Goal: Information Seeking & Learning: Find contact information

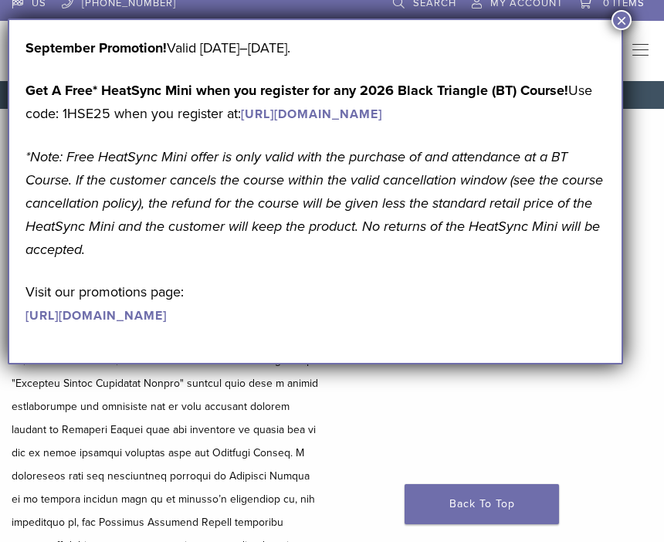
scroll to position [42, 0]
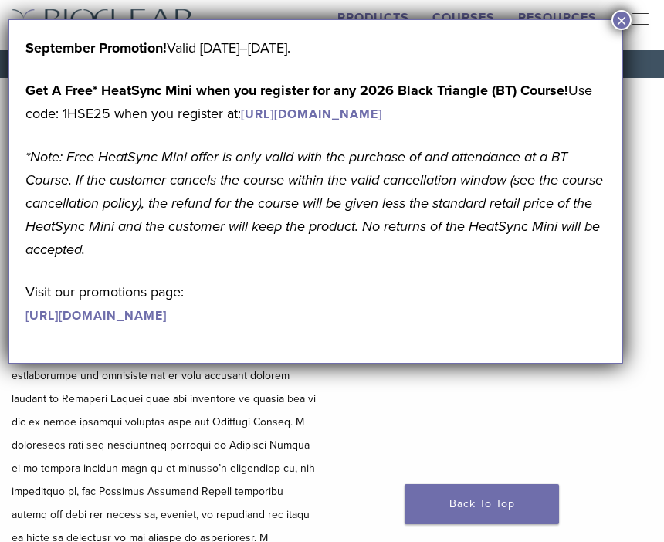
click at [306, 439] on p at bounding box center [166, 480] width 309 height 417
click at [293, 475] on p at bounding box center [166, 480] width 309 height 417
click at [618, 36] on div "September Promotion! Valid September 1–30, 2025. Get A Free* HeatSync Mini when…" at bounding box center [315, 192] width 615 height 346
click at [625, 19] on button "×" at bounding box center [621, 20] width 20 height 20
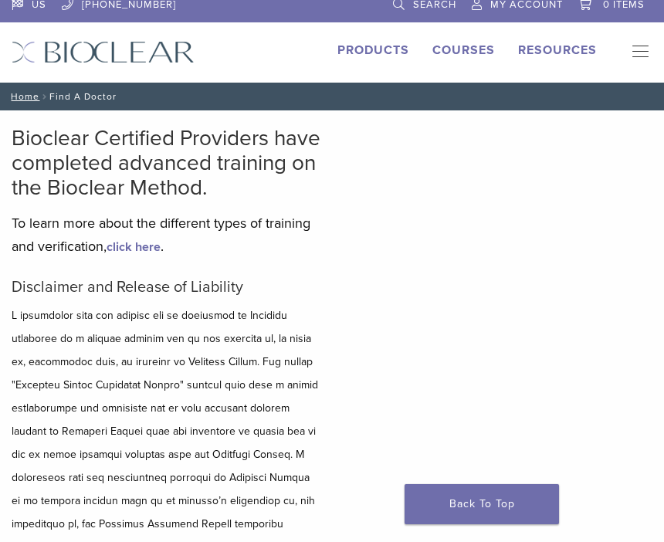
scroll to position [5, 0]
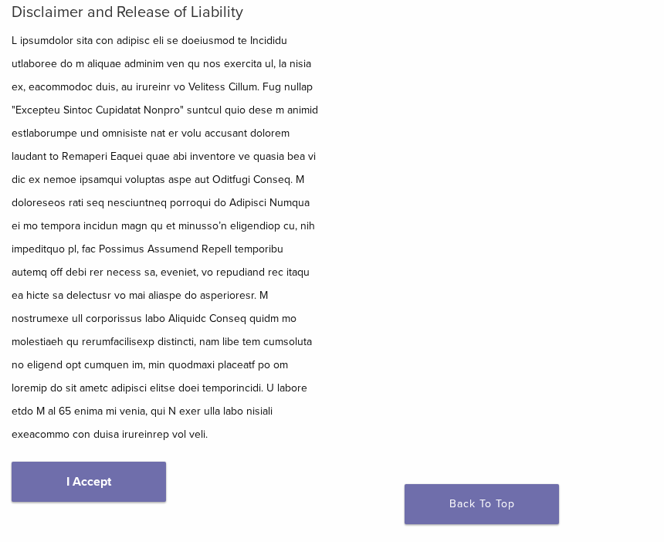
click at [104, 465] on link "I Accept" at bounding box center [89, 482] width 154 height 40
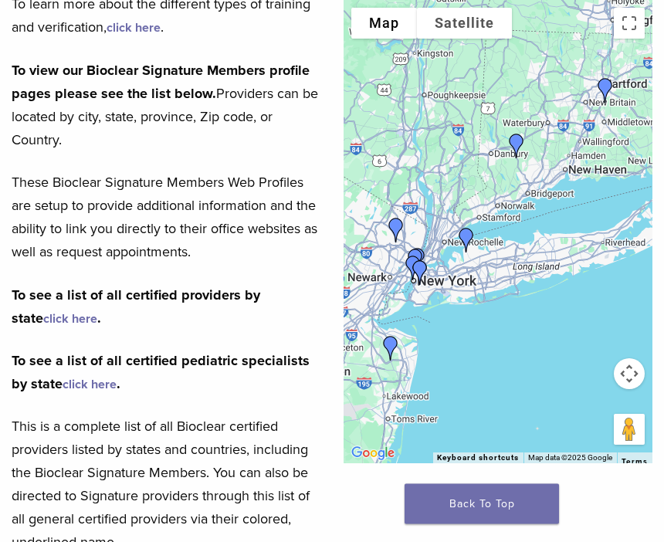
scroll to position [232, 0]
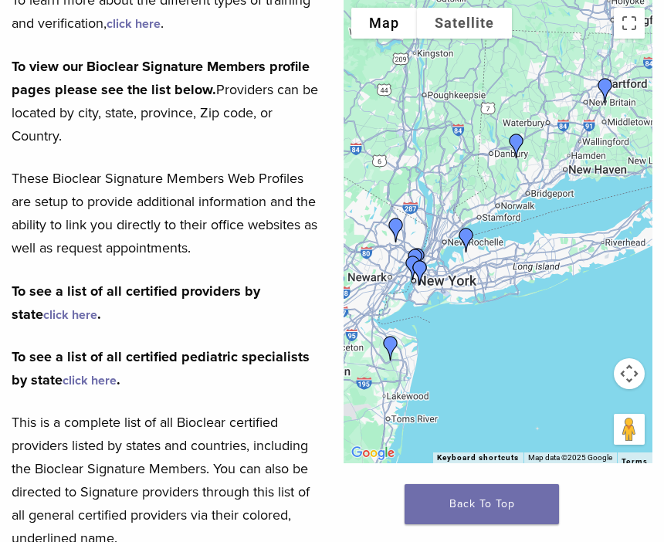
click at [97, 307] on link "click here" at bounding box center [70, 314] width 54 height 15
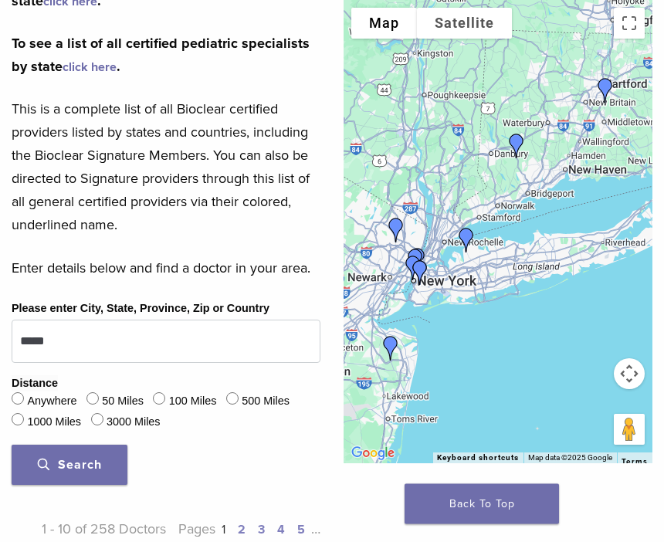
scroll to position [550, 0]
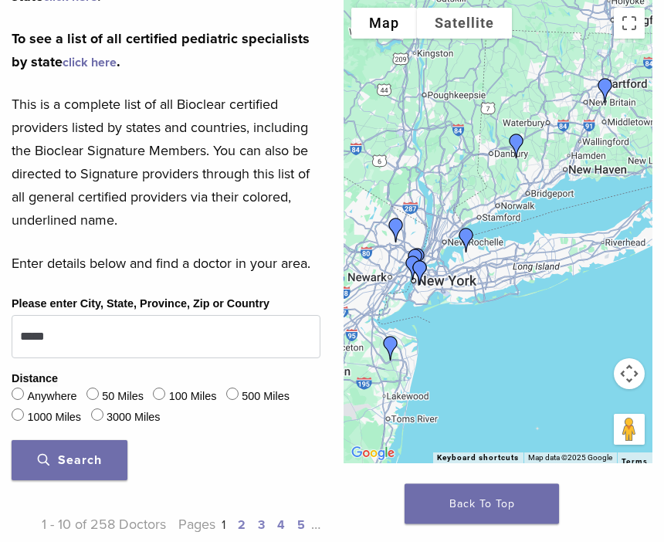
click at [123, 404] on label "50 Miles" at bounding box center [123, 397] width 42 height 17
click at [115, 466] on button "Search" at bounding box center [70, 460] width 116 height 40
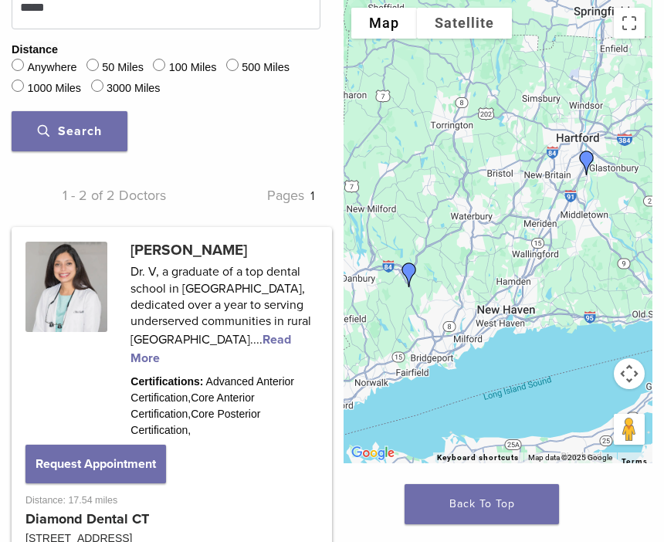
scroll to position [879, 0]
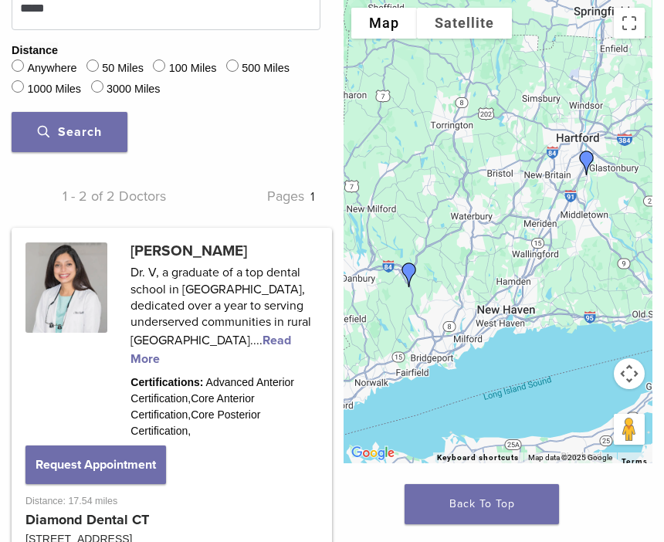
click at [298, 324] on link at bounding box center [172, 398] width 316 height 337
click at [289, 276] on link at bounding box center [172, 398] width 316 height 337
click at [292, 267] on link at bounding box center [172, 398] width 316 height 337
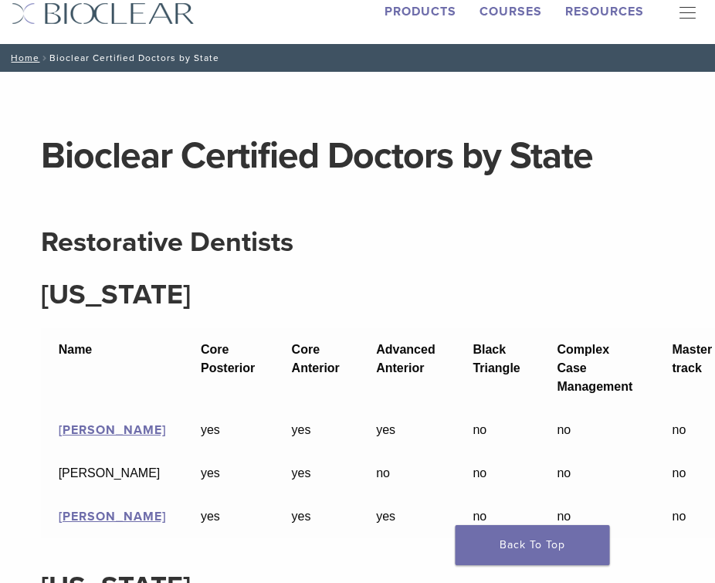
click at [472, 361] on strong "Black Triangle" at bounding box center [495, 359] width 47 height 32
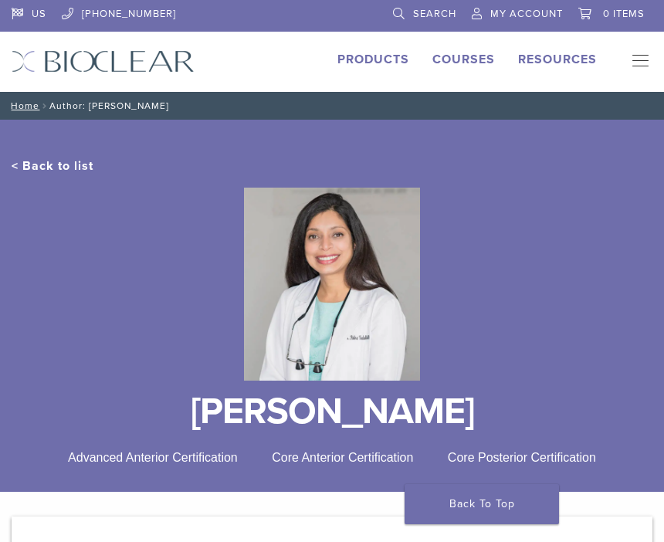
click at [67, 164] on link "< Back to list" at bounding box center [53, 165] width 82 height 15
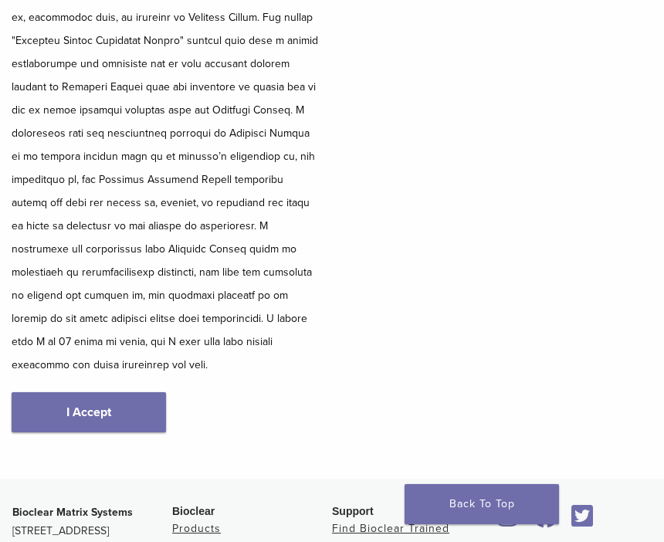
click at [124, 408] on link "I Accept" at bounding box center [89, 412] width 154 height 40
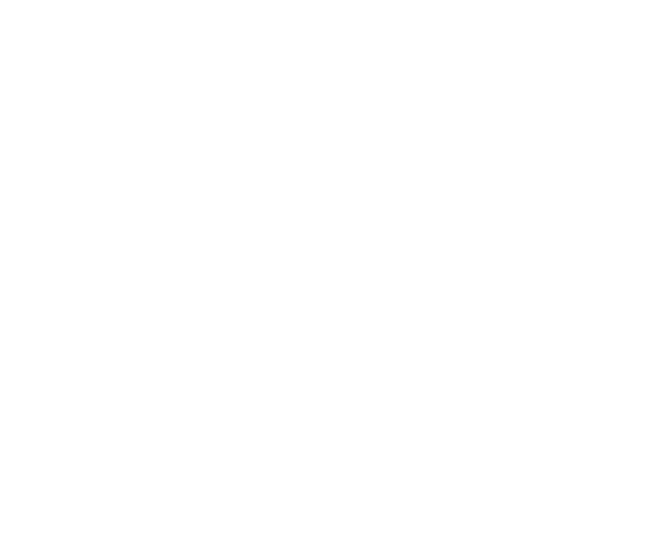
scroll to position [181, 0]
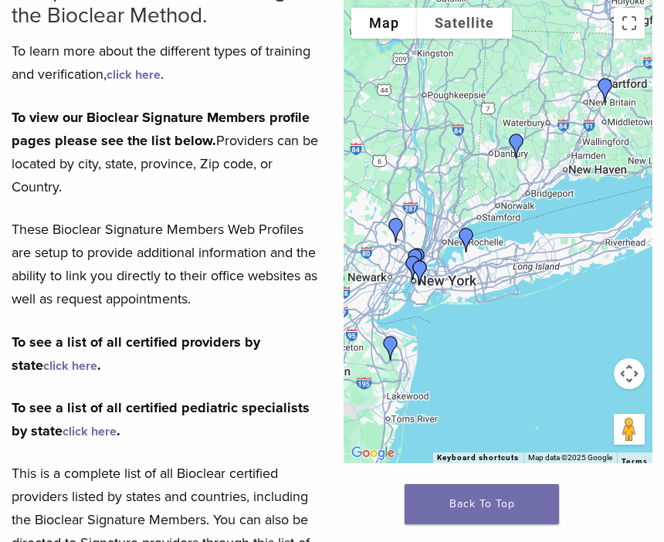
click at [97, 358] on link "click here" at bounding box center [70, 365] width 54 height 15
